Goal: Information Seeking & Learning: Understand process/instructions

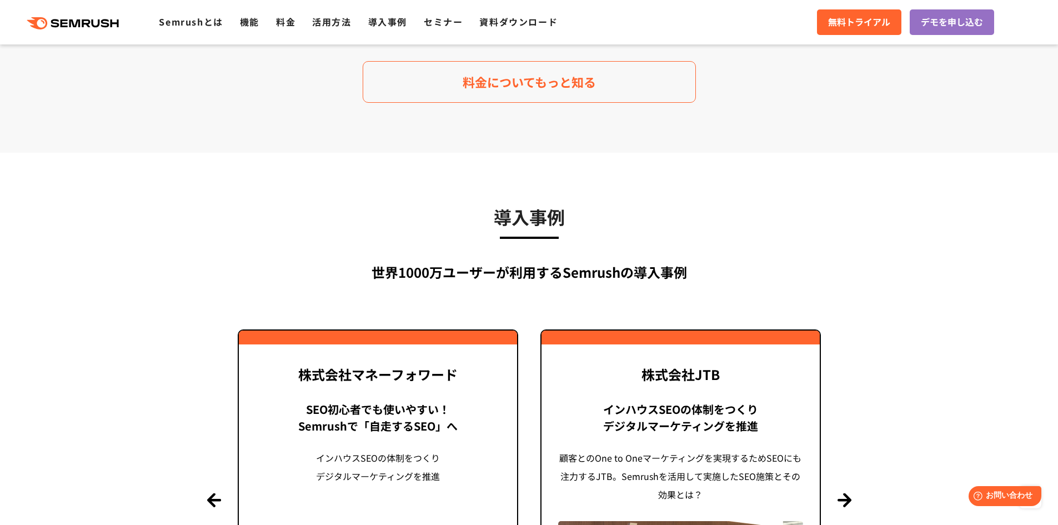
scroll to position [2055, 0]
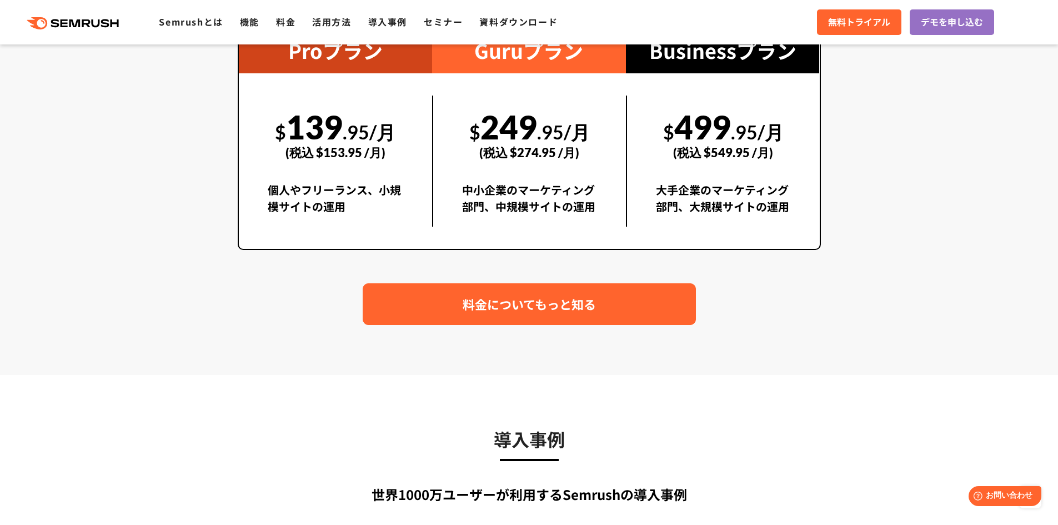
click at [502, 307] on span "料金についてもっと知る" at bounding box center [529, 303] width 133 height 19
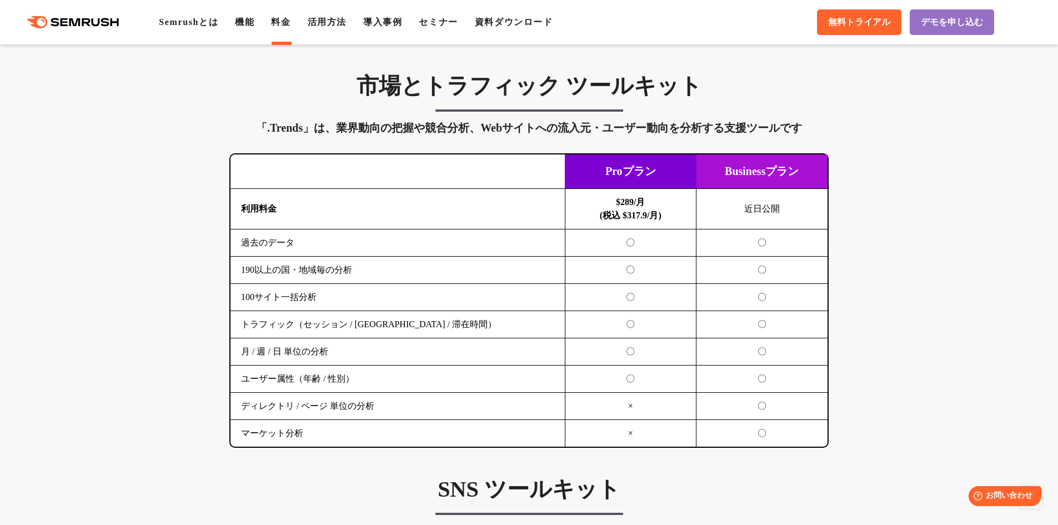
scroll to position [2111, 0]
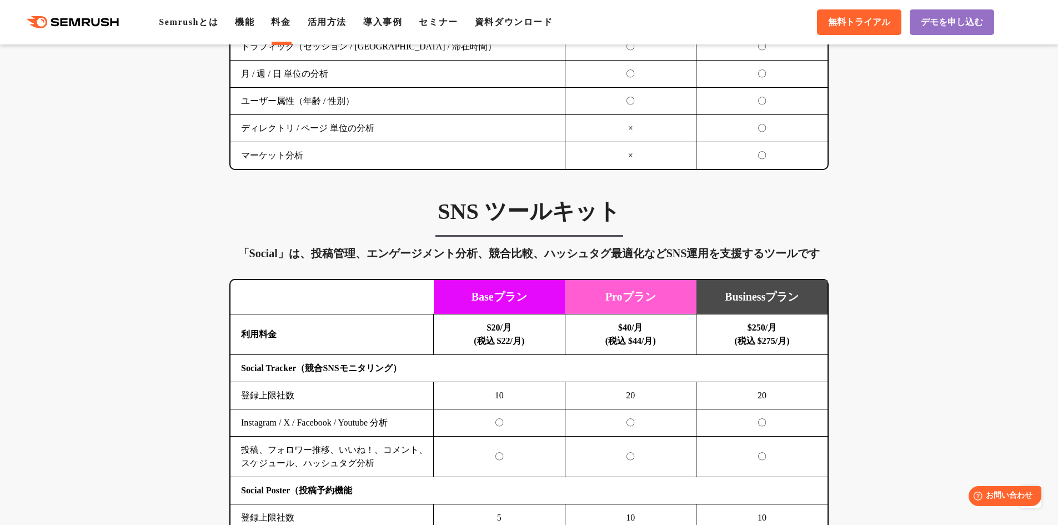
drag, startPoint x: 158, startPoint y: 415, endPoint x: 123, endPoint y: 241, distance: 177.4
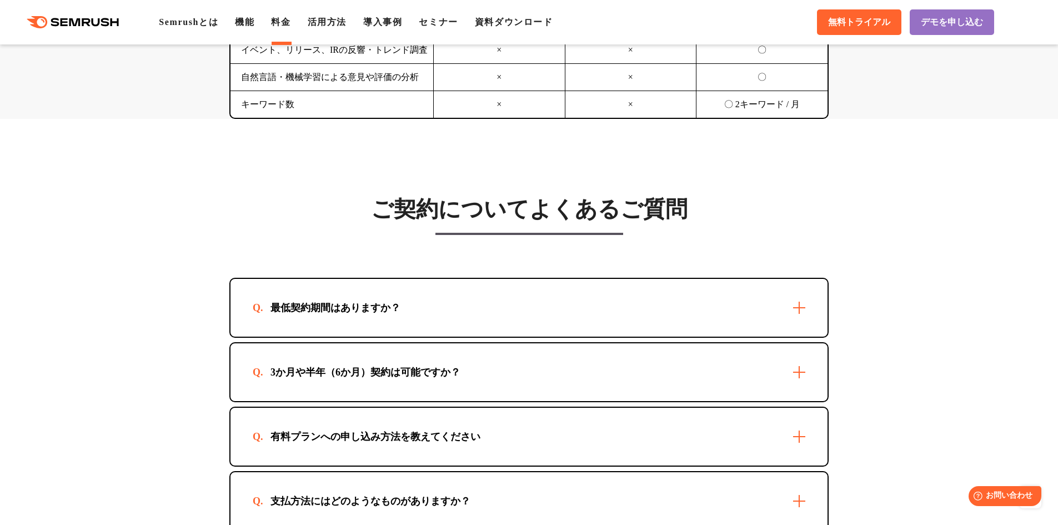
scroll to position [3111, 0]
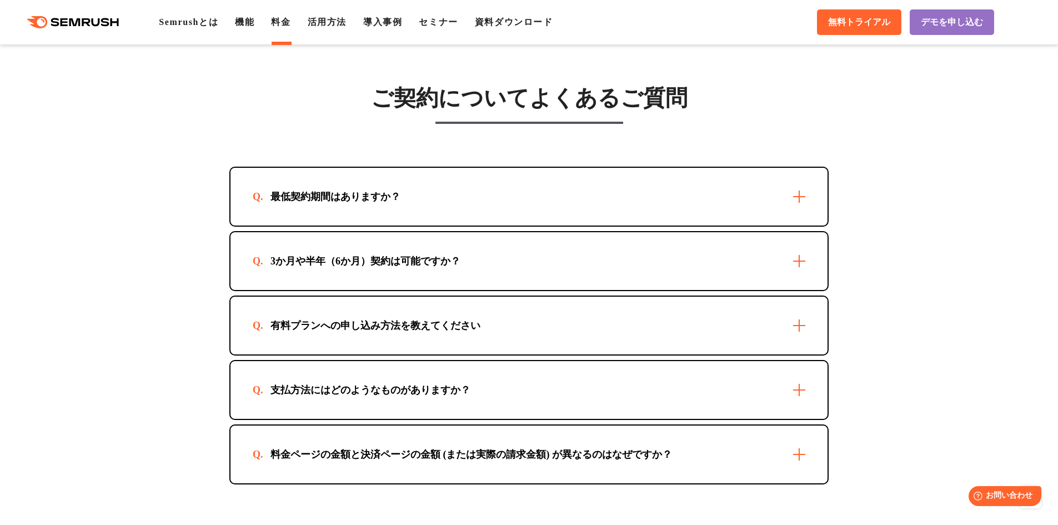
click at [454, 319] on div "有料プランへの申し込み方法を教えてください" at bounding box center [376, 325] width 246 height 13
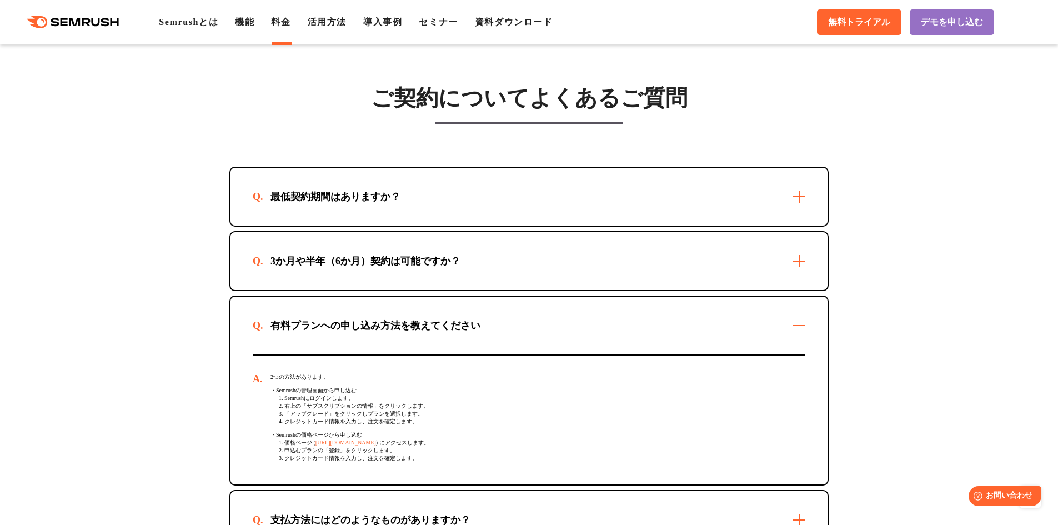
click at [454, 319] on div "有料プランへの申し込み方法を教えてください" at bounding box center [376, 325] width 246 height 13
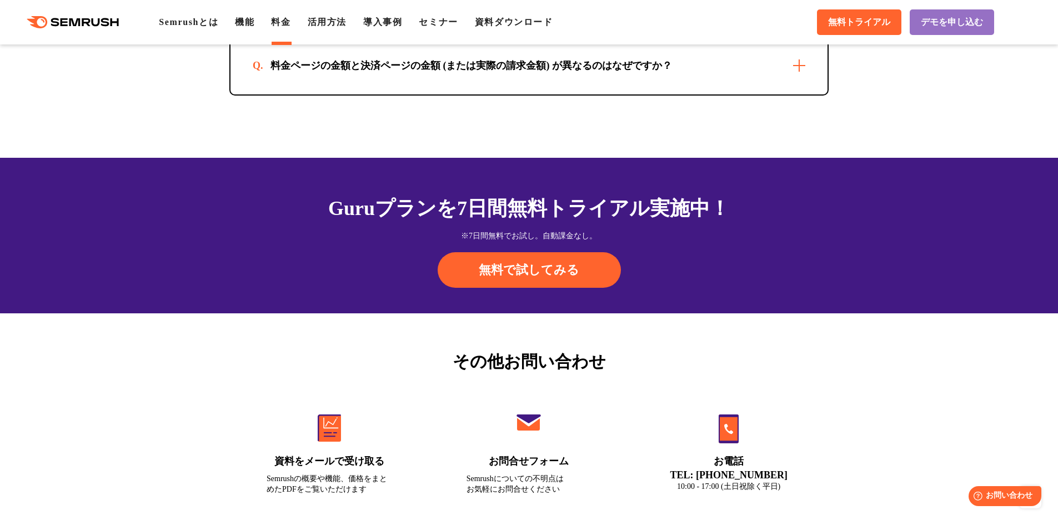
scroll to position [3444, 0]
